Goal: Navigation & Orientation: Find specific page/section

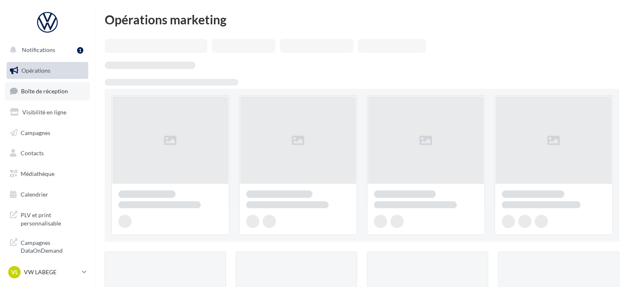
click at [44, 91] on span "Boîte de réception" at bounding box center [44, 90] width 47 height 7
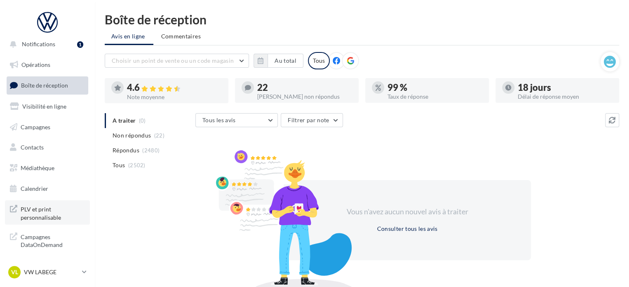
scroll to position [7, 0]
click at [46, 261] on nav "Notifications 1 Opérations Boîte de réception Visibilité en ligne Campagnes Con…" at bounding box center [47, 143] width 95 height 287
click at [44, 270] on p "VW LABEGE" at bounding box center [51, 272] width 55 height 8
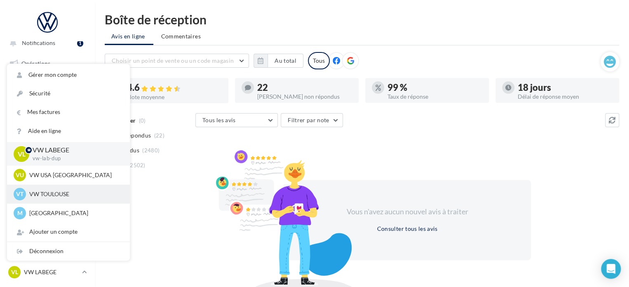
click at [58, 196] on p "VW TOULOUSE" at bounding box center [74, 194] width 91 height 8
